Goal: Task Accomplishment & Management: Manage account settings

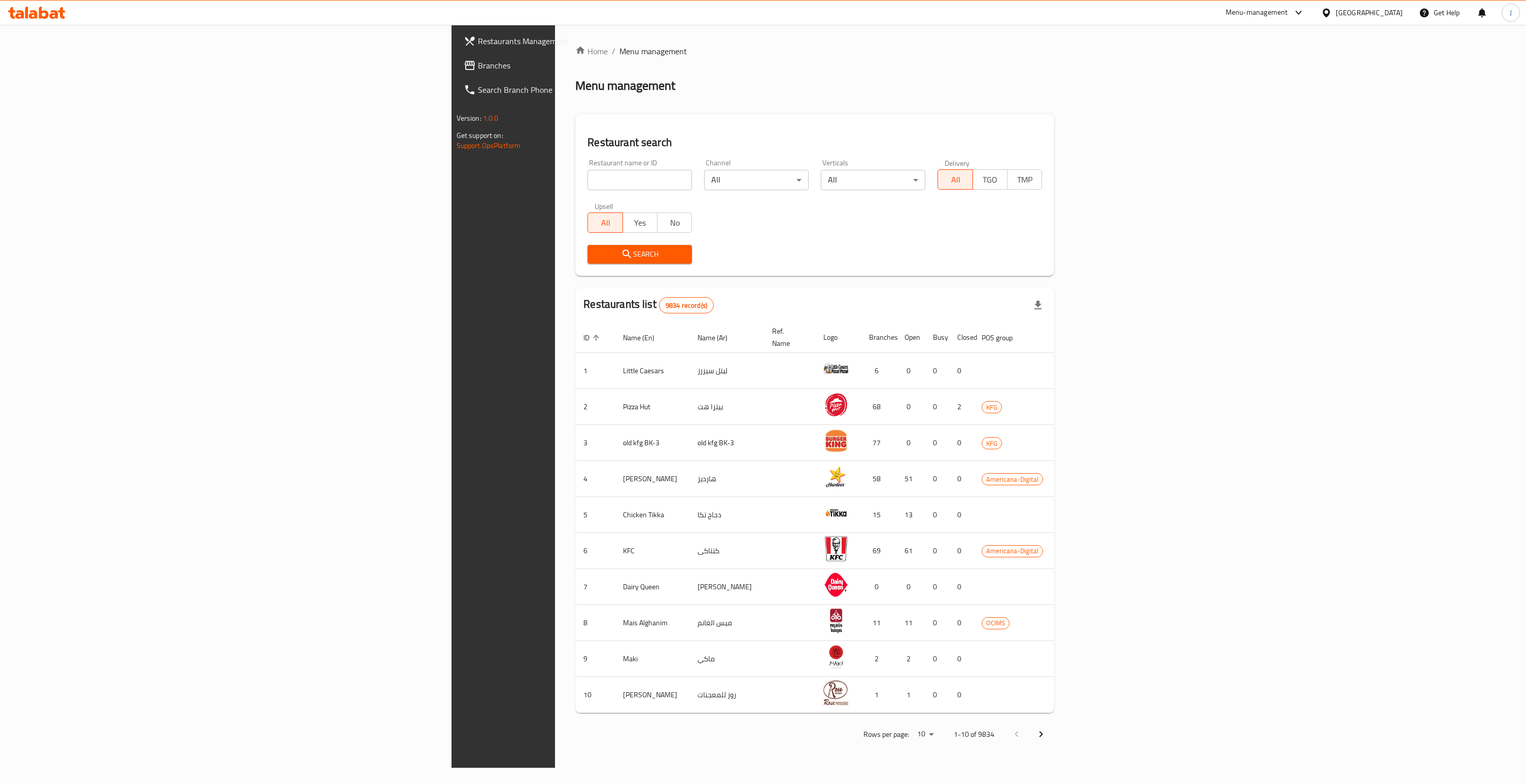
click at [478, 68] on span "Branches" at bounding box center [588, 66] width 221 height 12
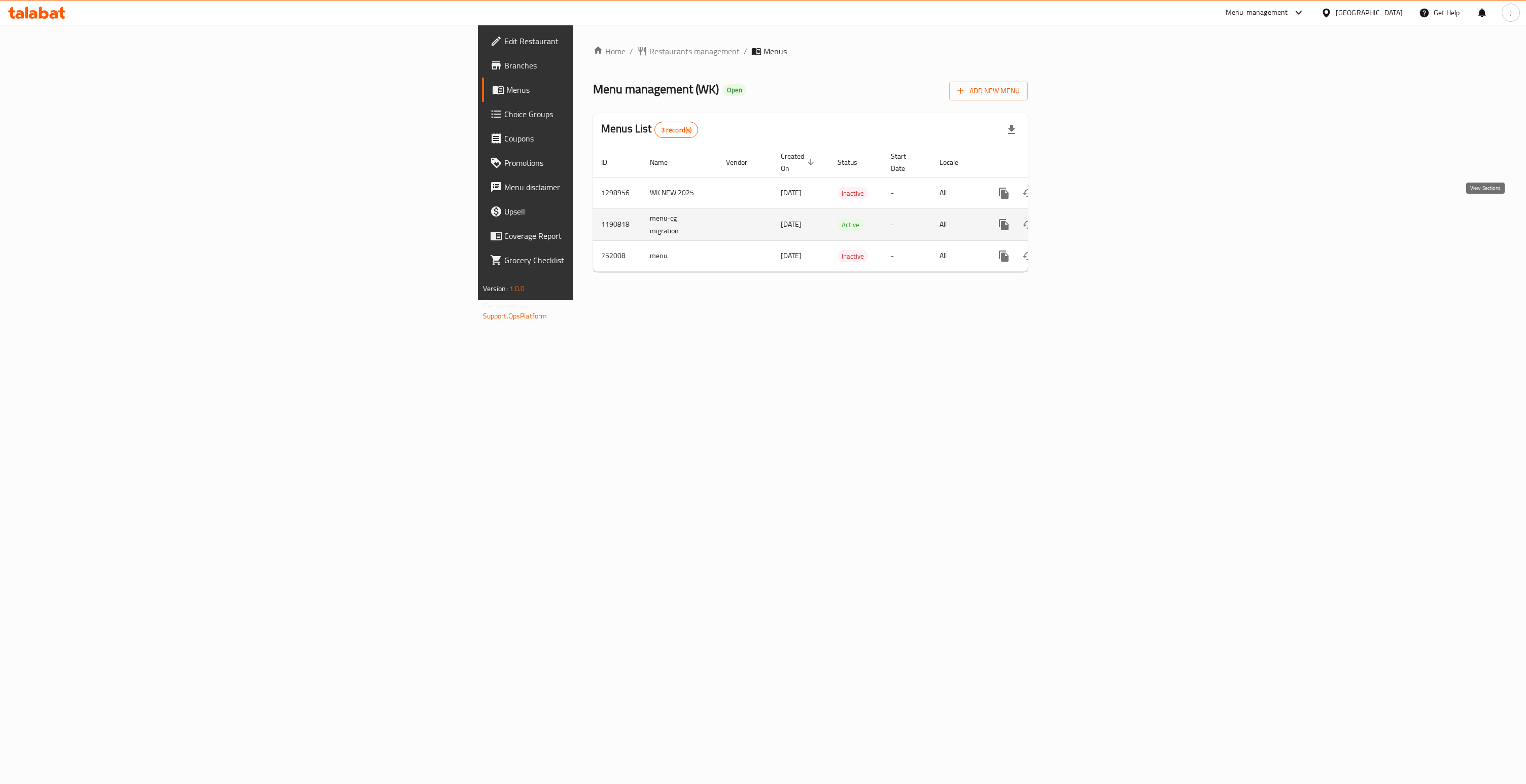
click at [1083, 219] on icon "enhanced table" at bounding box center [1077, 225] width 12 height 12
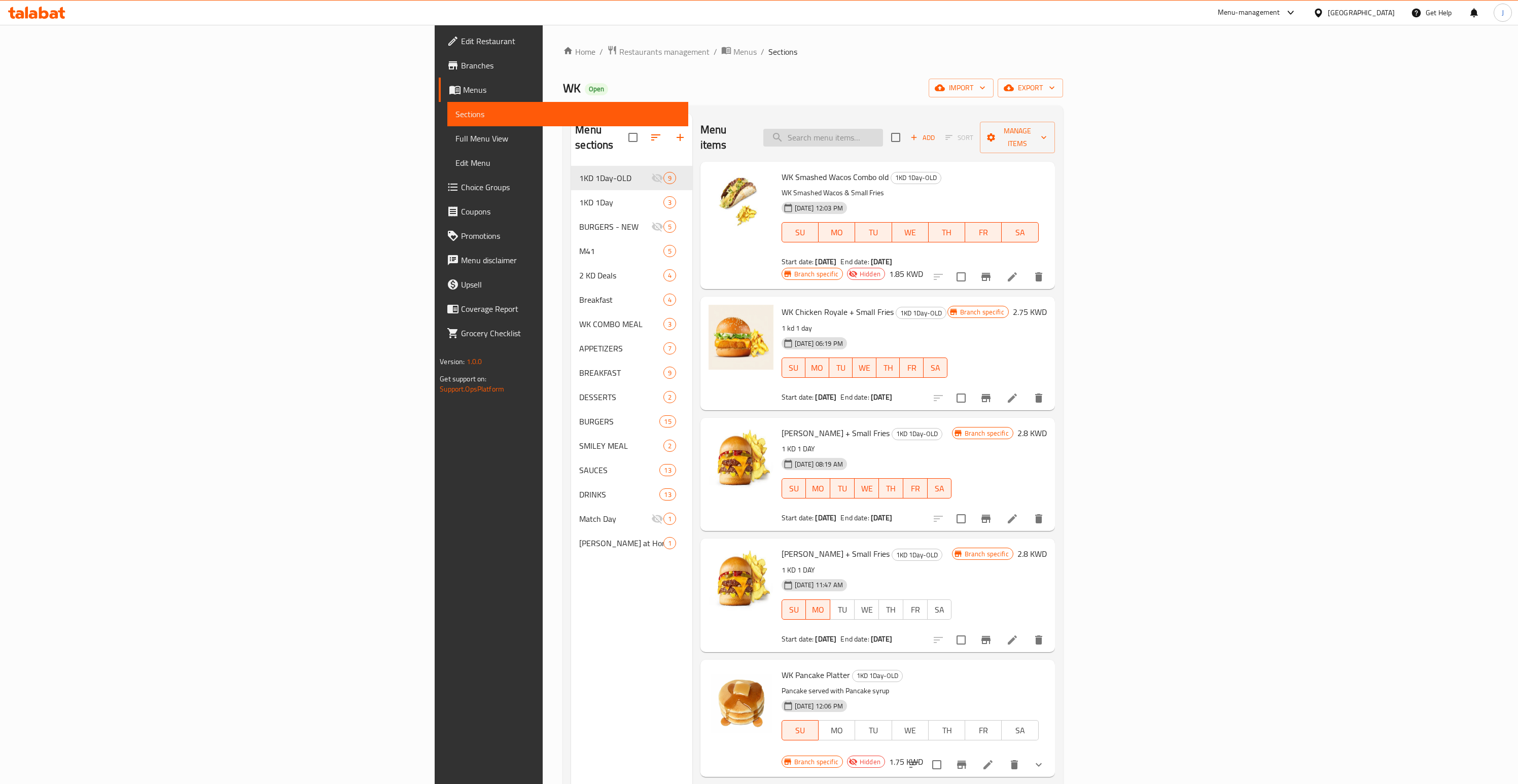
click at [883, 129] on input "search" at bounding box center [823, 138] width 120 height 18
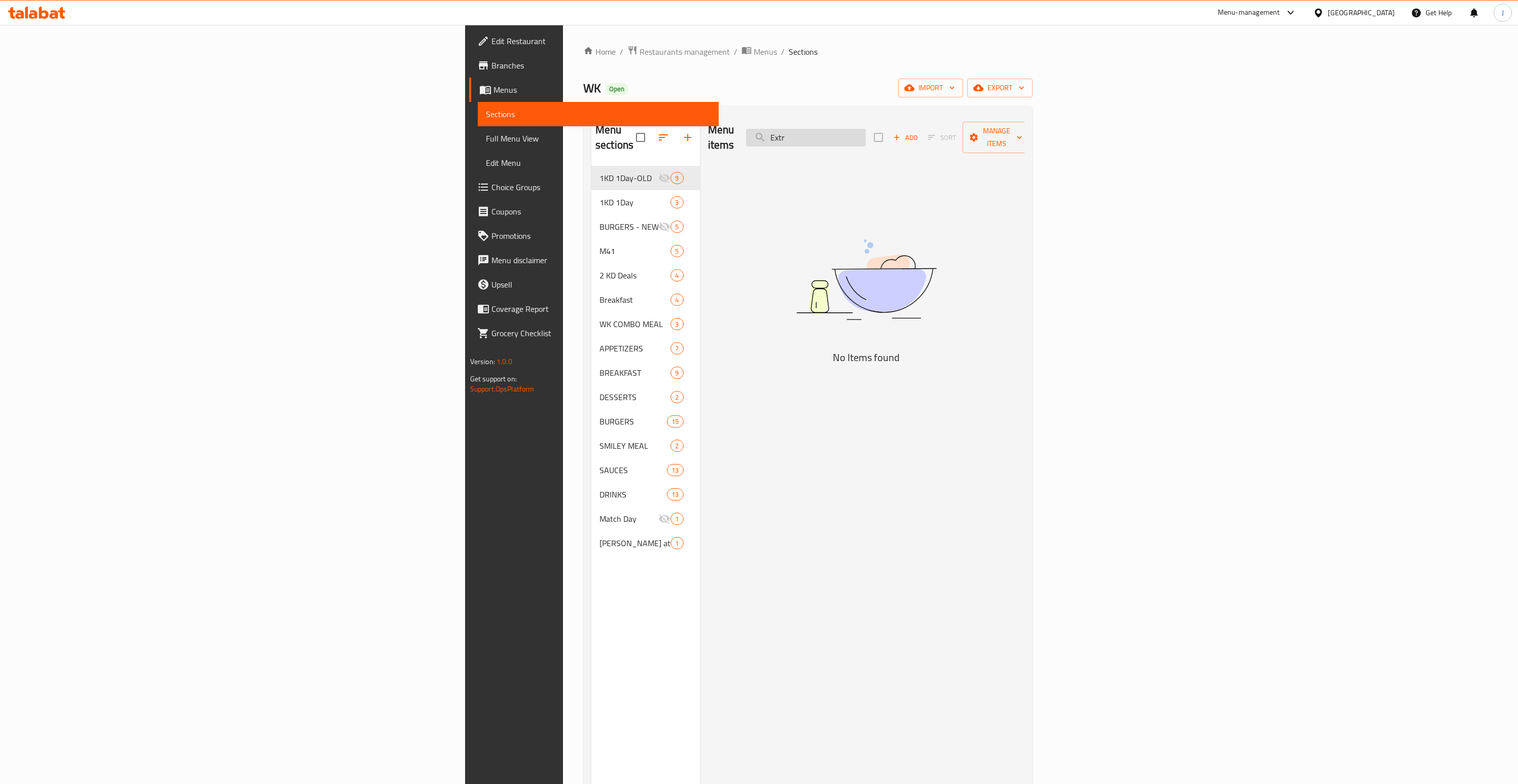
type input "Extra"
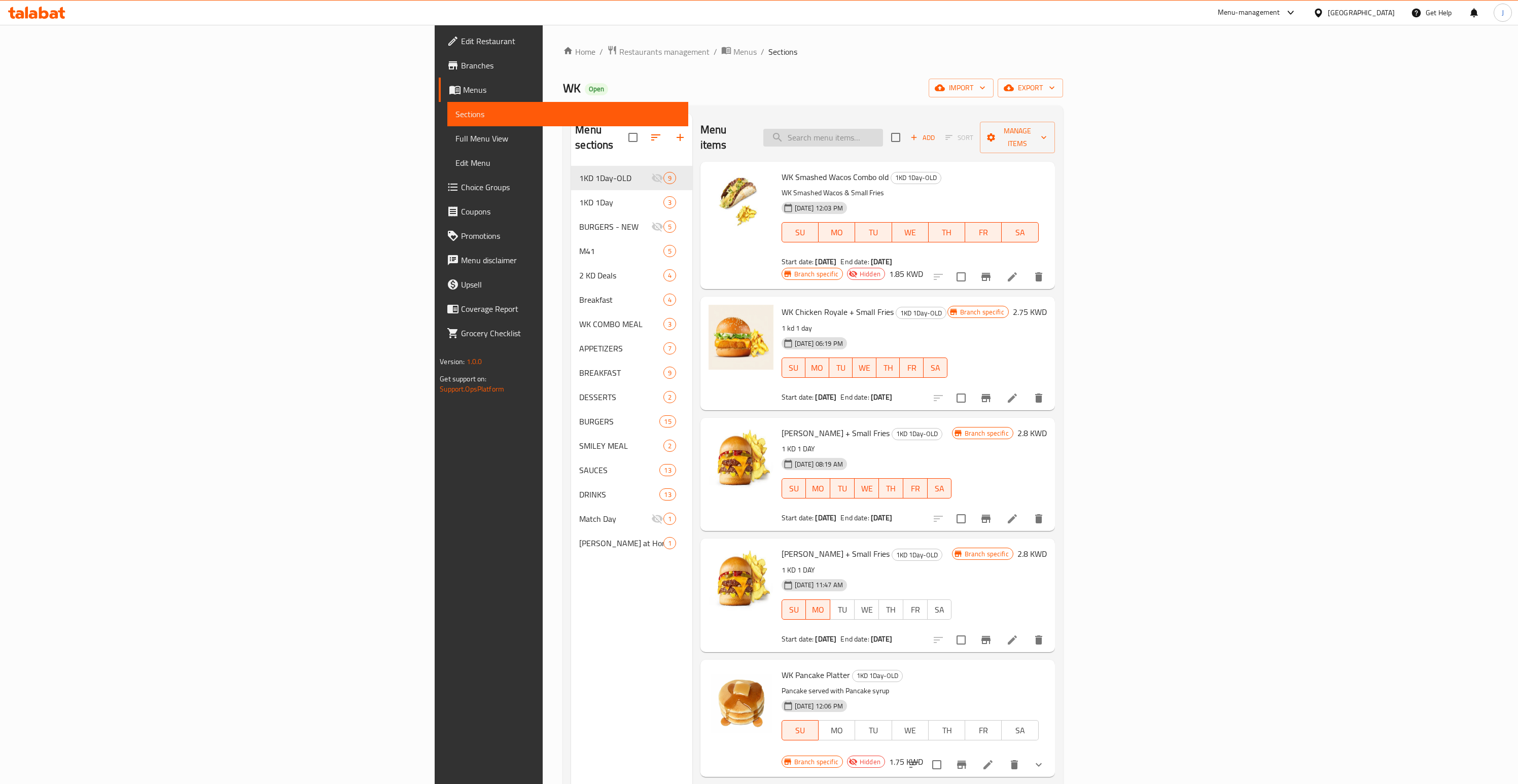
click at [883, 132] on input "search" at bounding box center [823, 138] width 120 height 18
paste input "WK Chicken Royale Meal, [PERSON_NAME]"
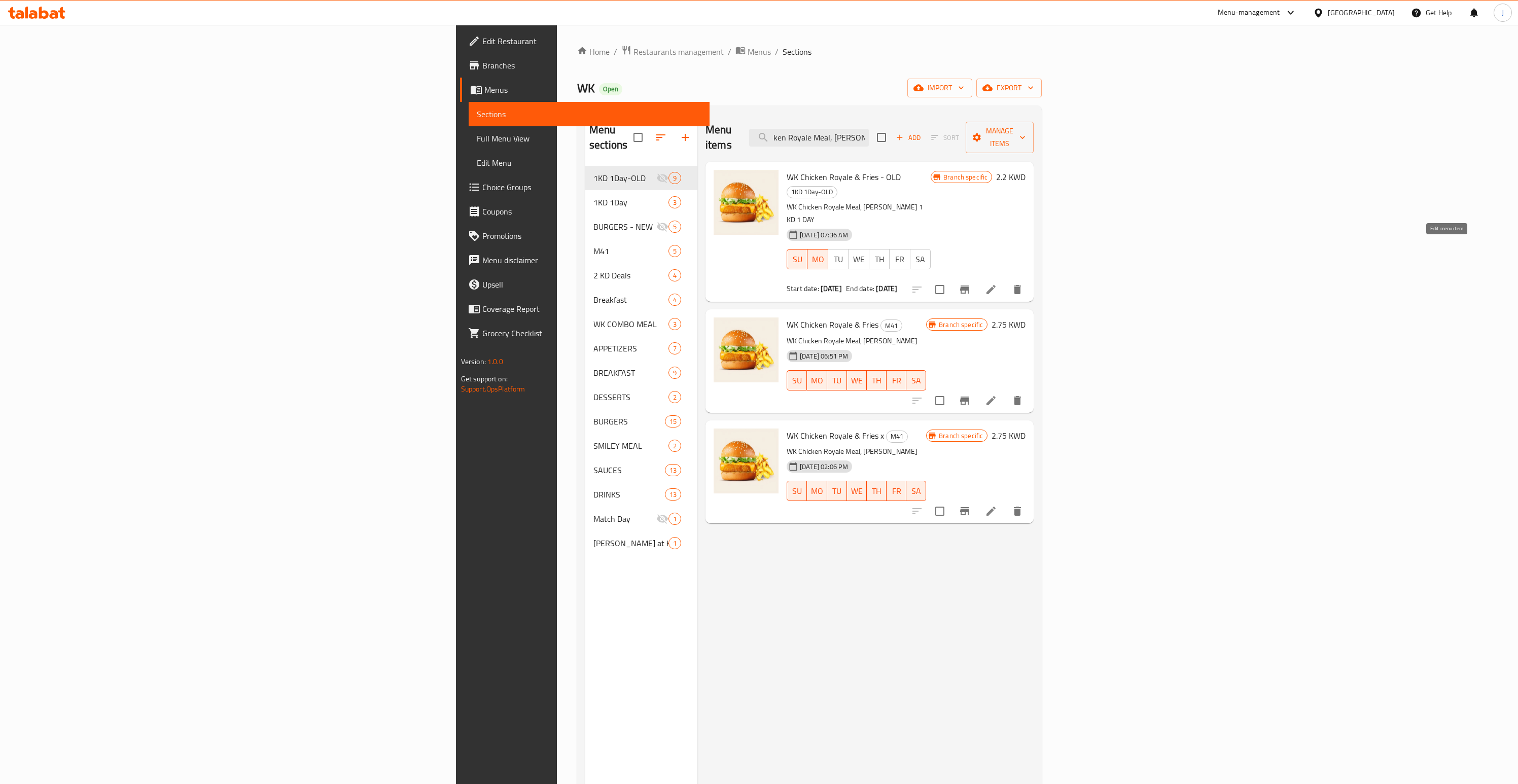
type input "WK Chicken Royale Meal, [PERSON_NAME]"
click at [997, 395] on icon at bounding box center [992, 401] width 12 height 12
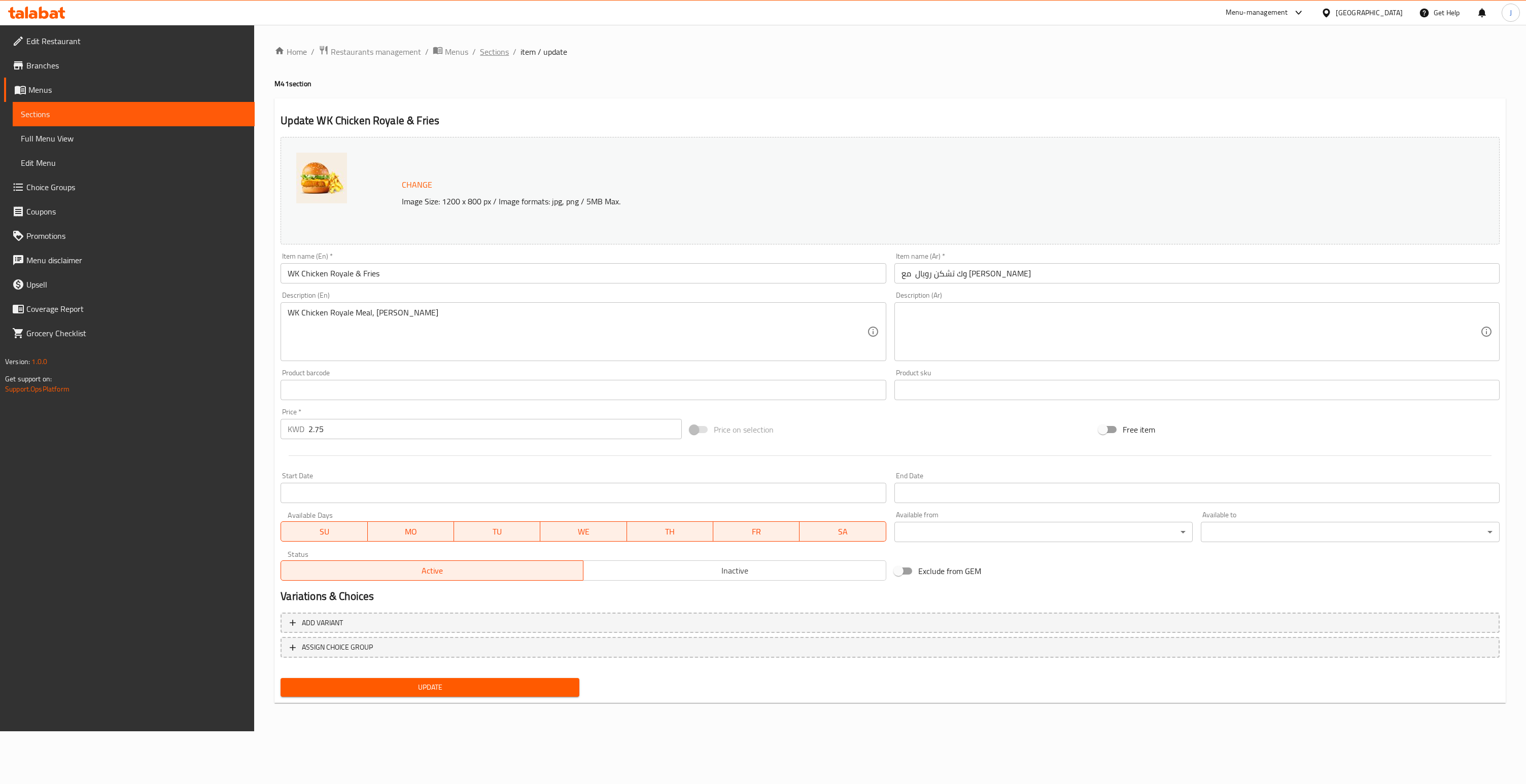
click at [503, 52] on span "Sections" at bounding box center [494, 52] width 29 height 12
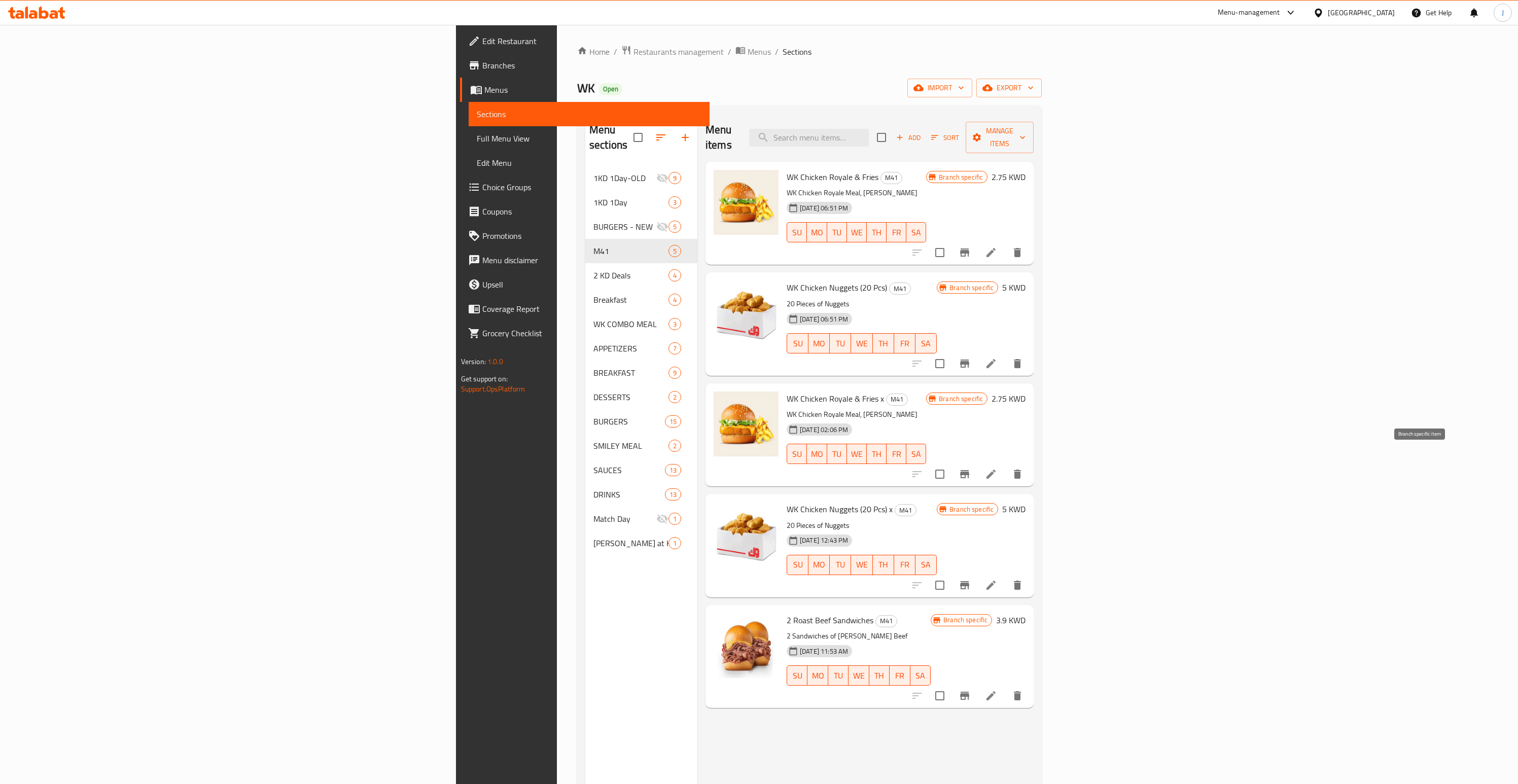
click at [971, 468] on icon "Branch-specific-item" at bounding box center [965, 474] width 12 height 12
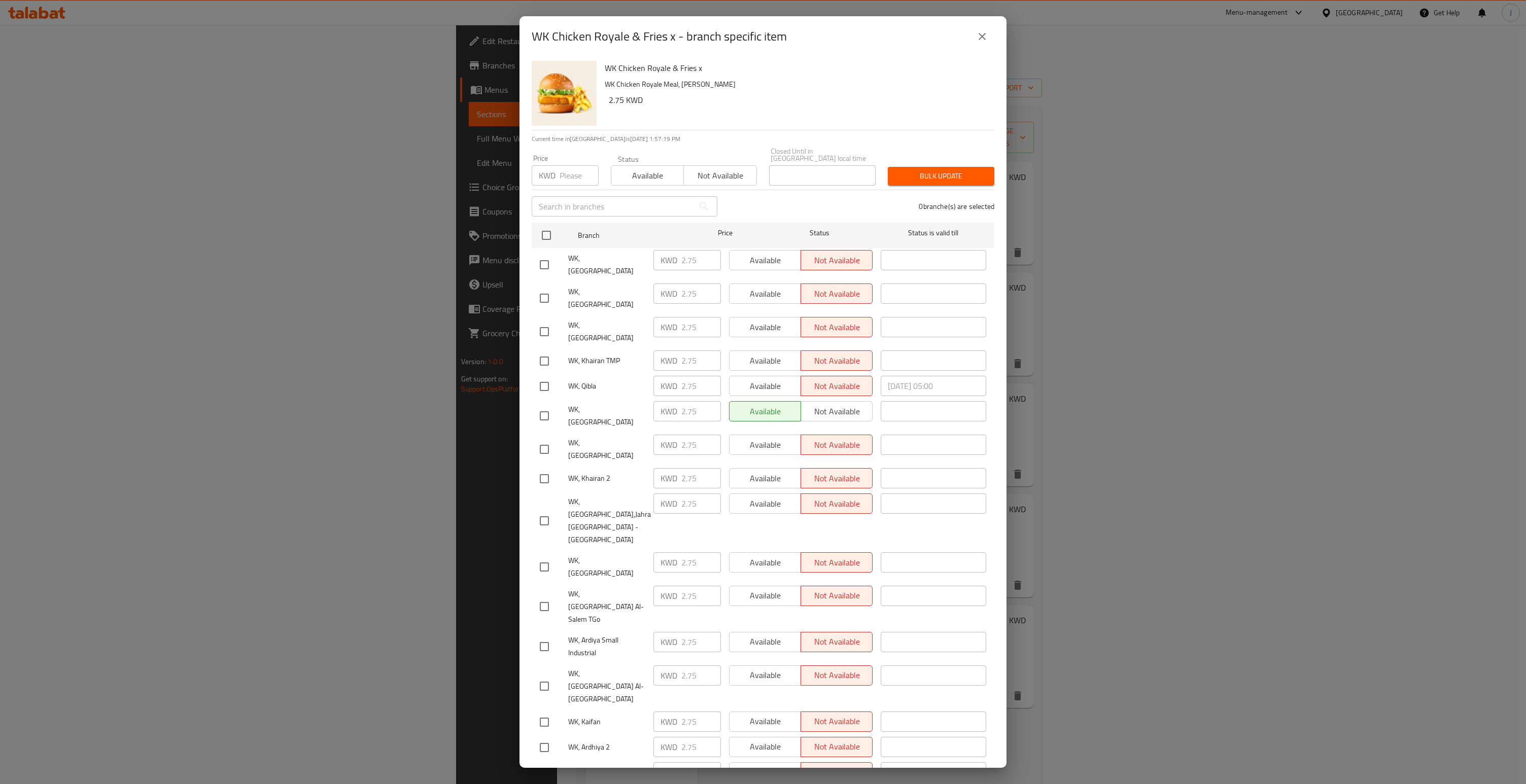
click at [988, 49] on button "close" at bounding box center [982, 36] width 24 height 24
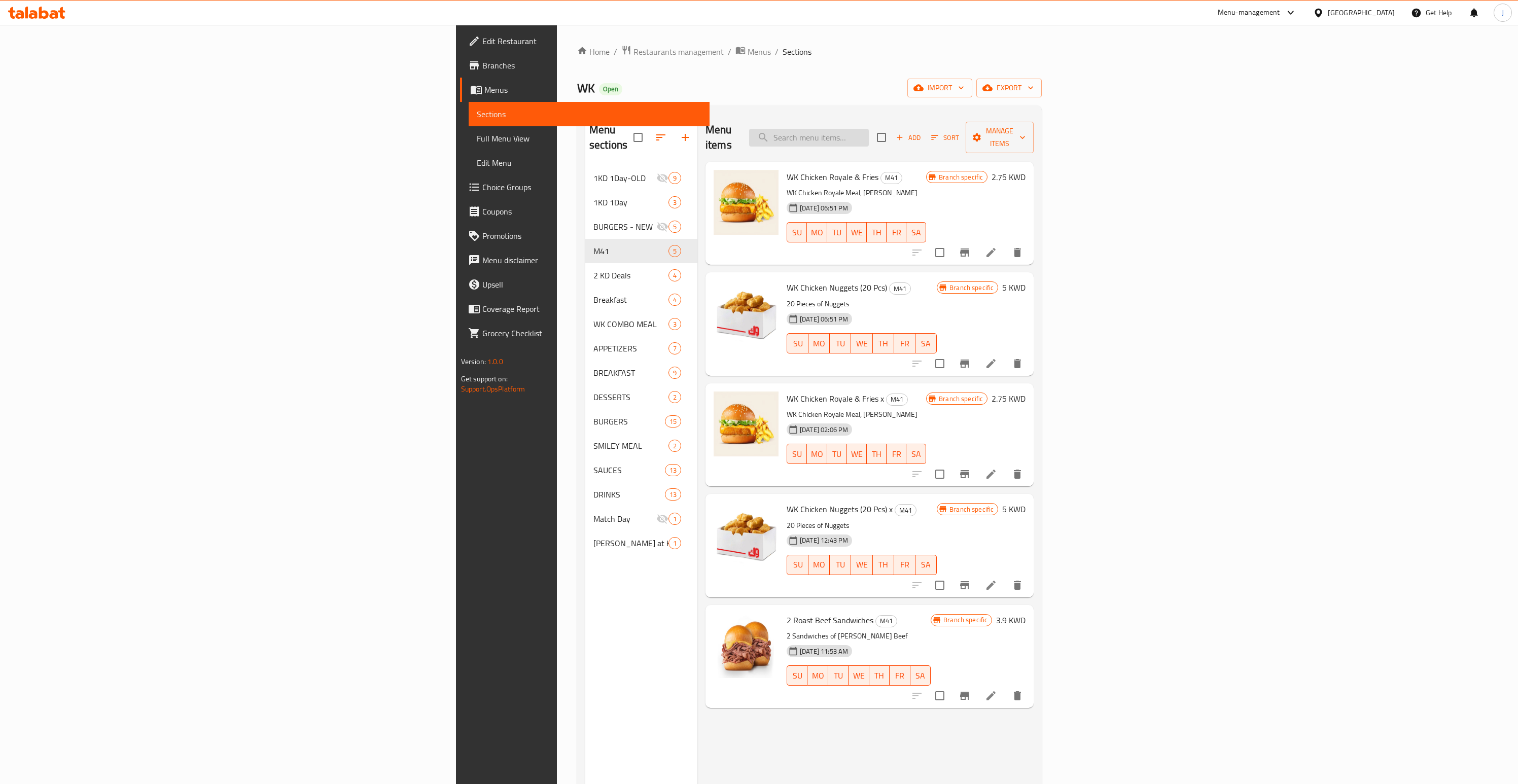
click at [869, 129] on input "search" at bounding box center [808, 138] width 120 height 18
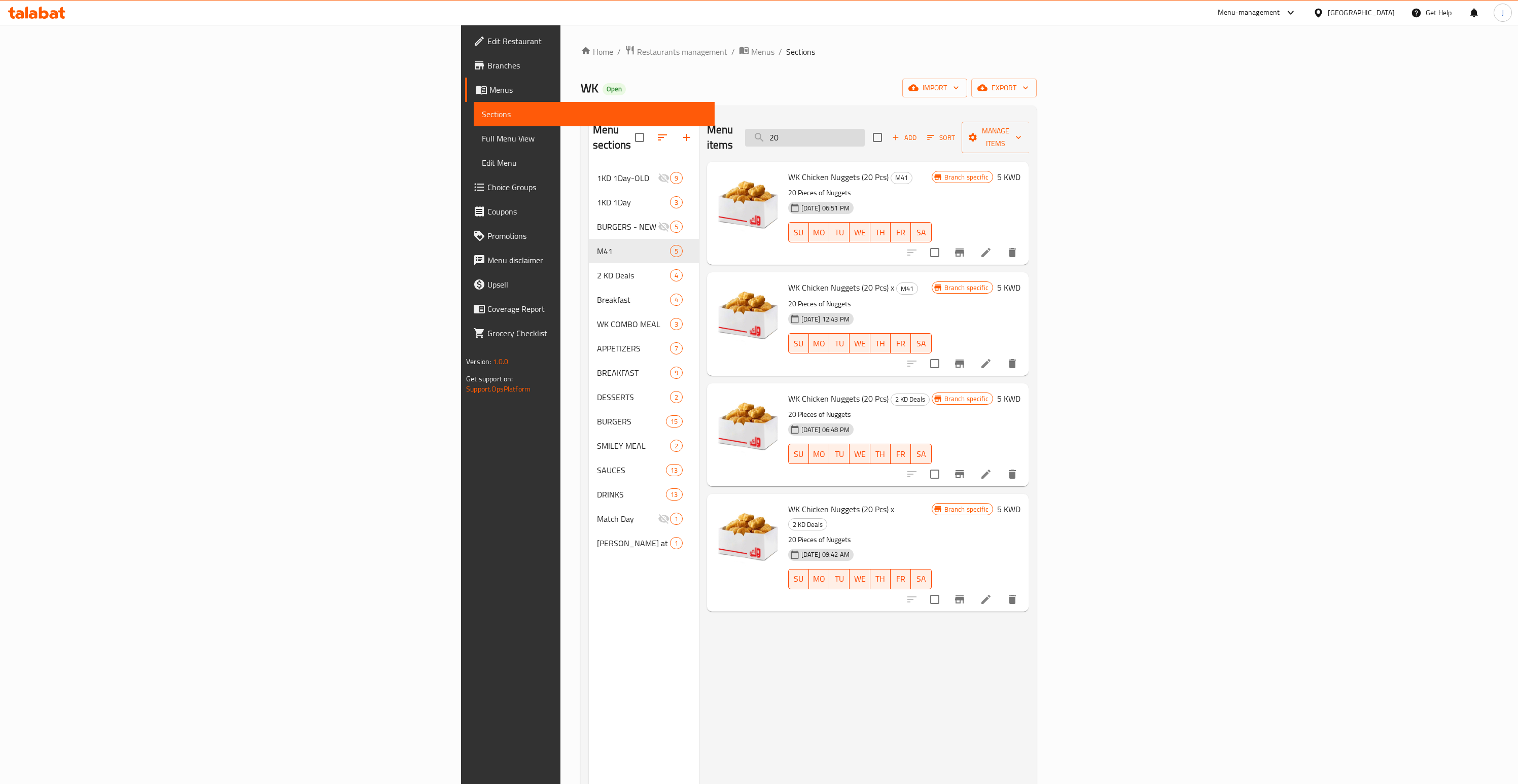
click at [864, 132] on input "20" at bounding box center [805, 138] width 120 height 18
paste input "WK Chicken Nuggets (20 Pcs)"
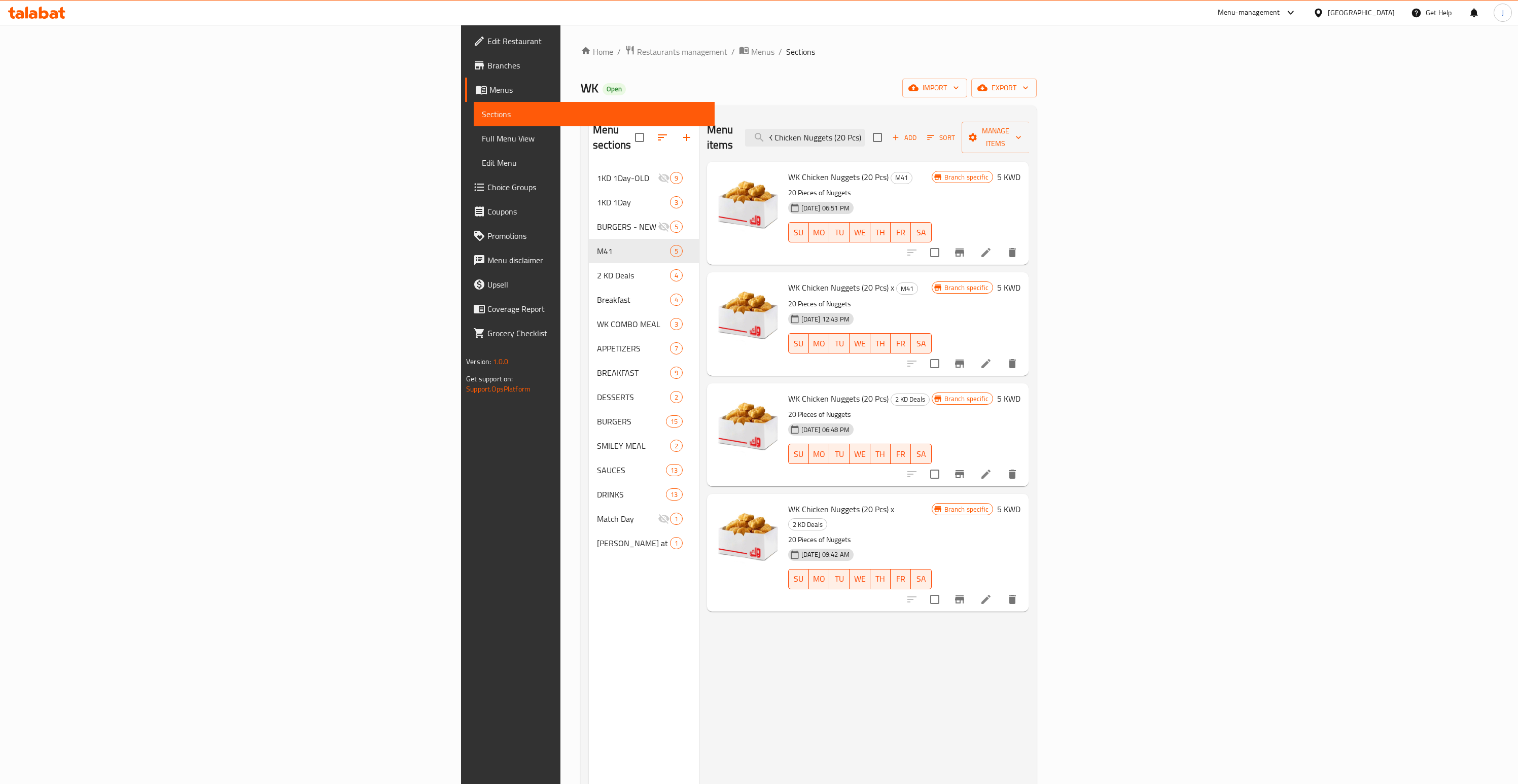
type input "WK Chicken Nuggets (20 Pcs)"
click at [972, 240] on button "Branch-specific-item" at bounding box center [959, 252] width 24 height 24
click at [487, 67] on span "Branches" at bounding box center [597, 66] width 219 height 12
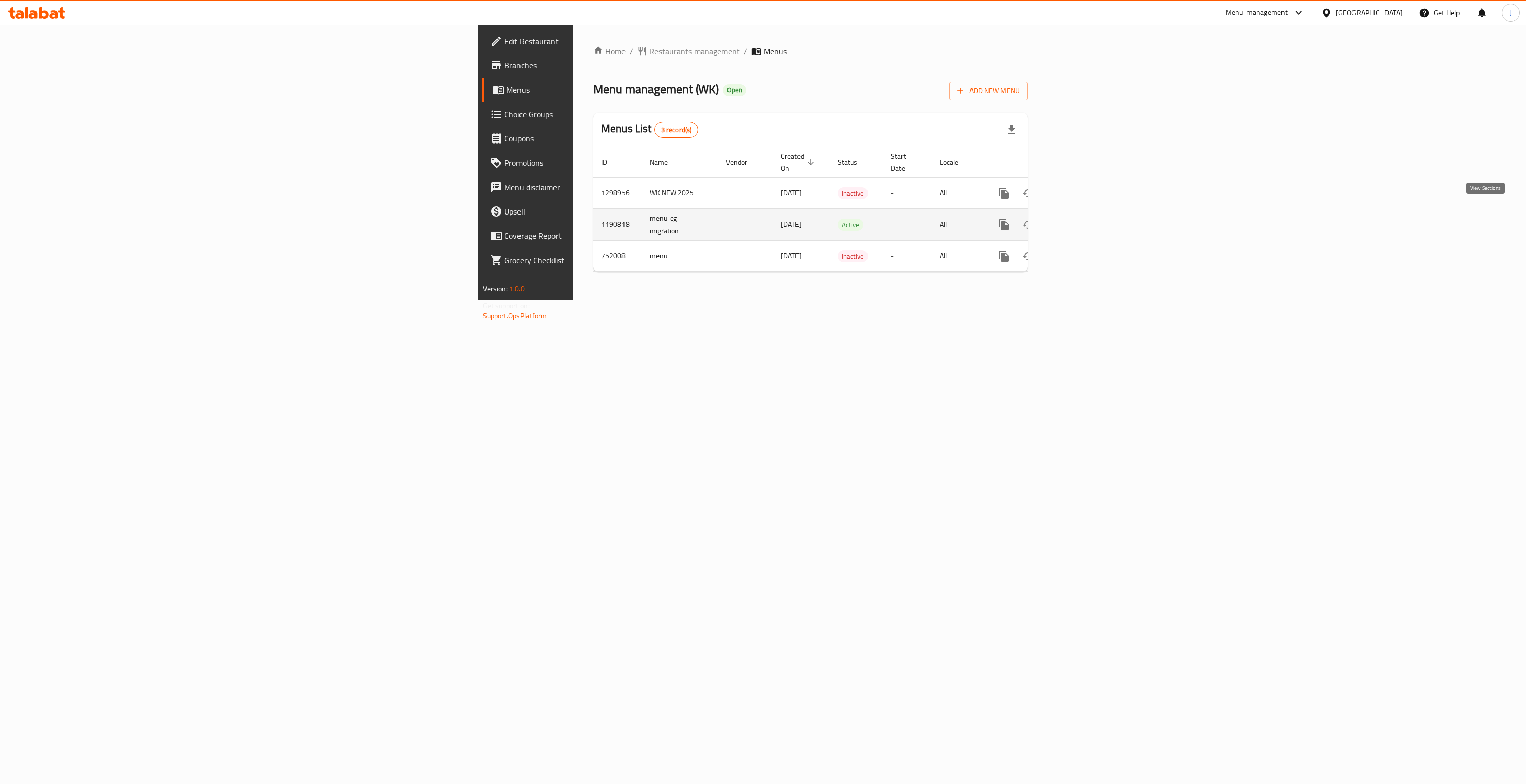
click at [1083, 219] on icon "enhanced table" at bounding box center [1077, 225] width 12 height 12
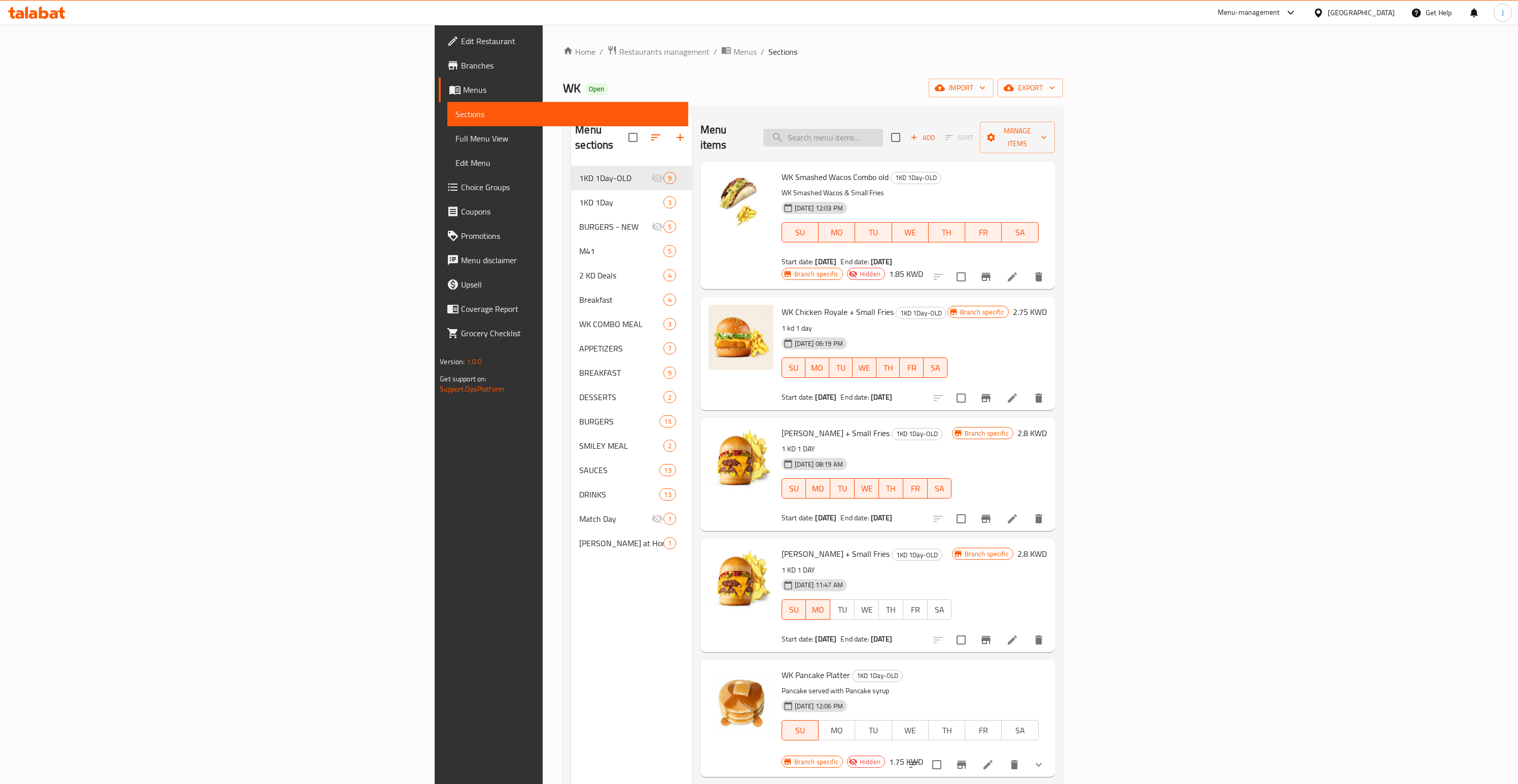
click at [883, 129] on input "search" at bounding box center [823, 138] width 120 height 18
paste input "WK Chicken Royale & Fries"
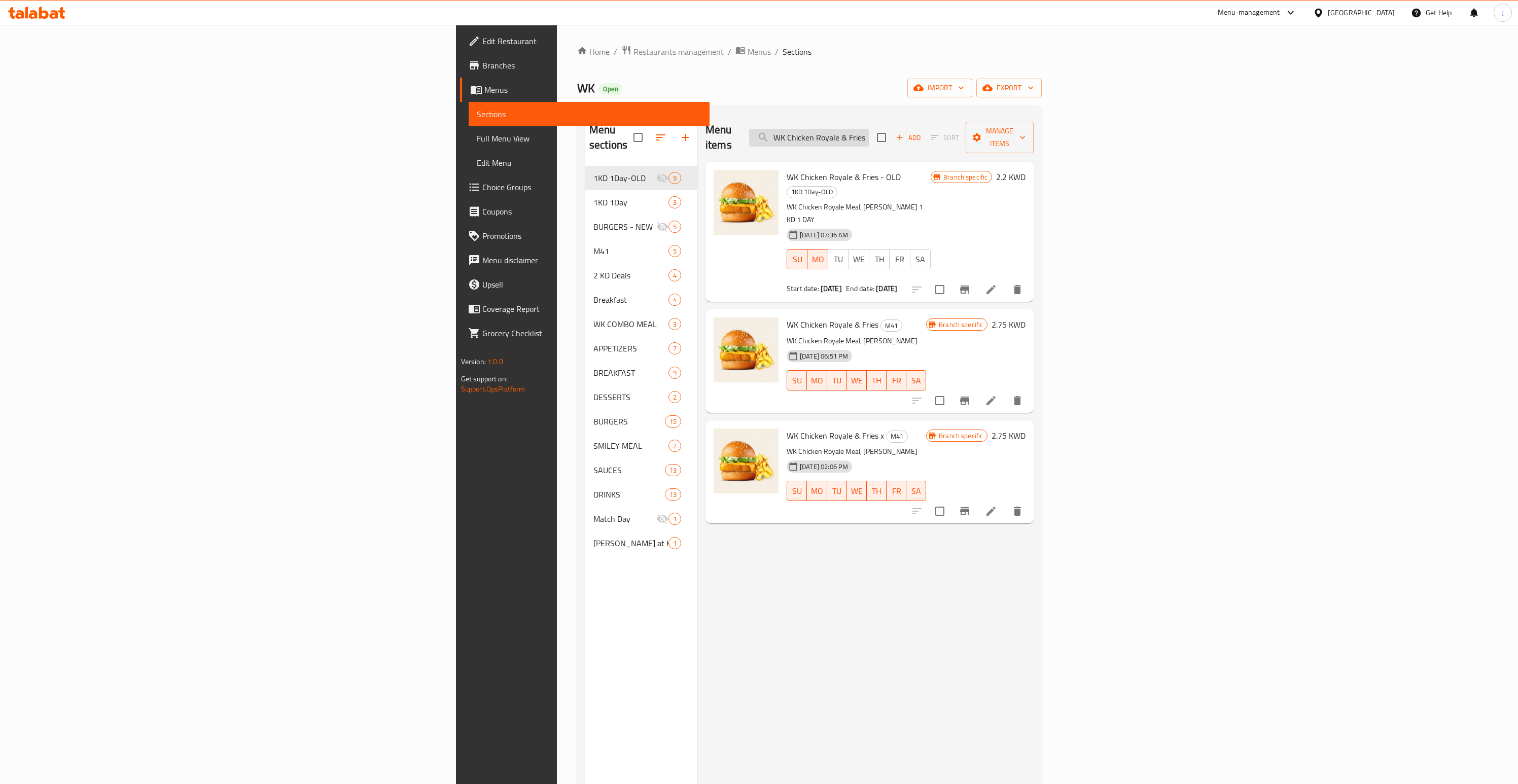
click at [869, 132] on input "WK Chicken Royale & Fries" at bounding box center [808, 138] width 120 height 18
paste input "Nuggets (20 Pcs)"
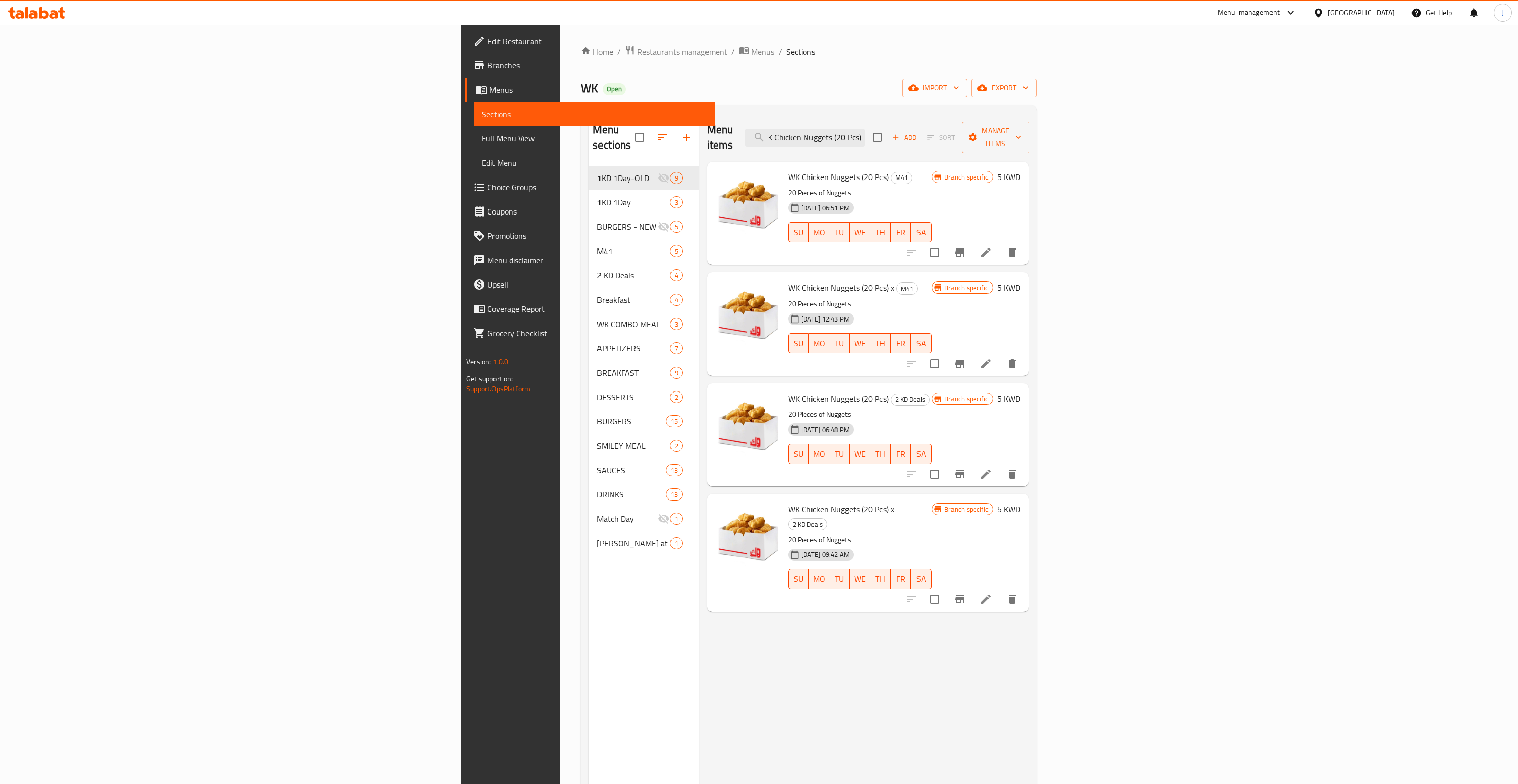
type input "WK Chicken Nuggets (20 Pcs)"
click at [1037, 87] on div "WK Open import export" at bounding box center [808, 87] width 456 height 19
